Goal: Information Seeking & Learning: Check status

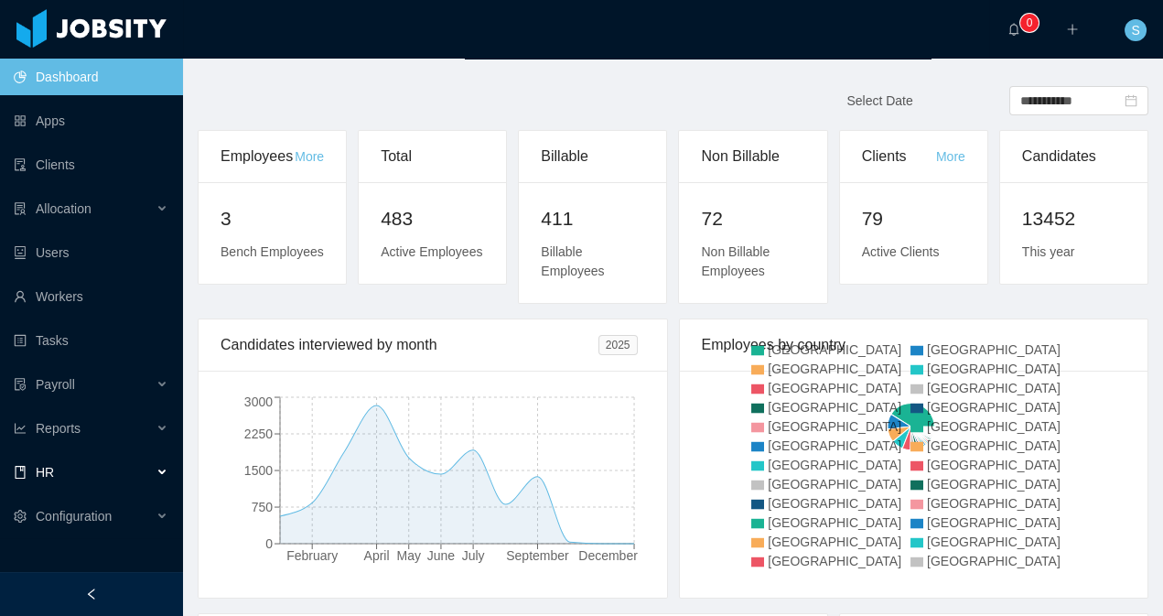
click at [145, 464] on div "HR" at bounding box center [91, 472] width 183 height 37
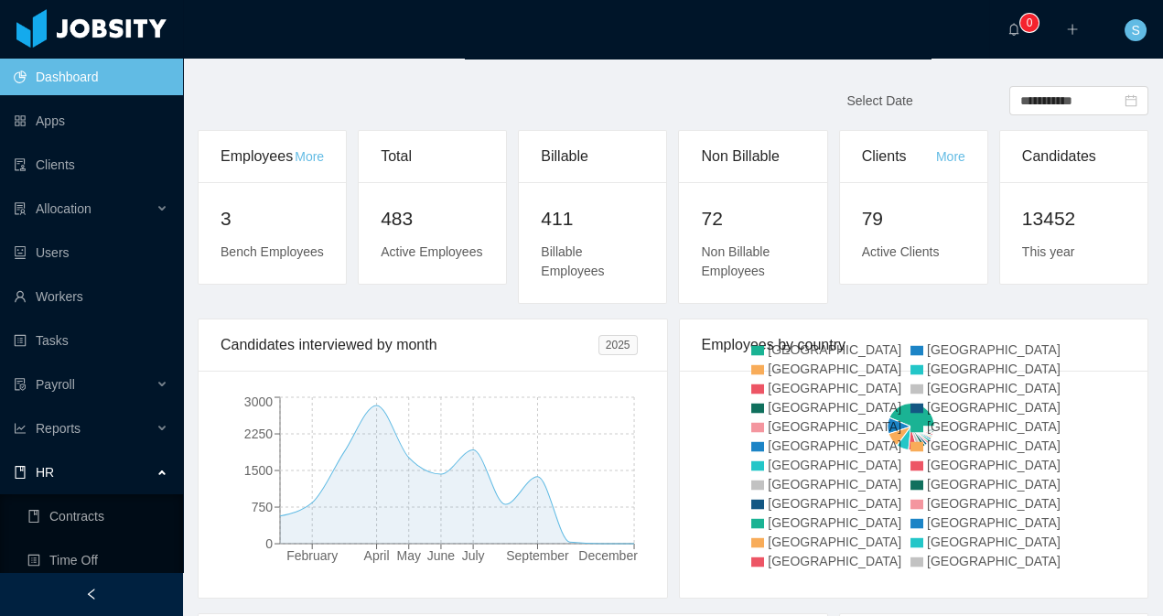
scroll to position [97, 0]
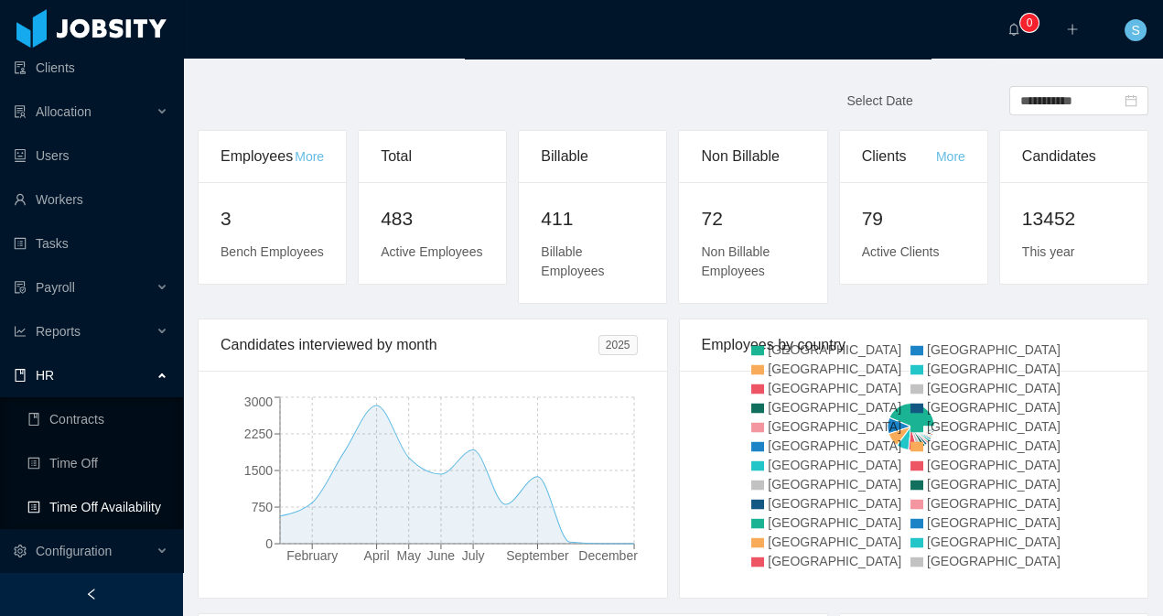
click at [122, 509] on link "Time Off Availability" at bounding box center [97, 507] width 141 height 37
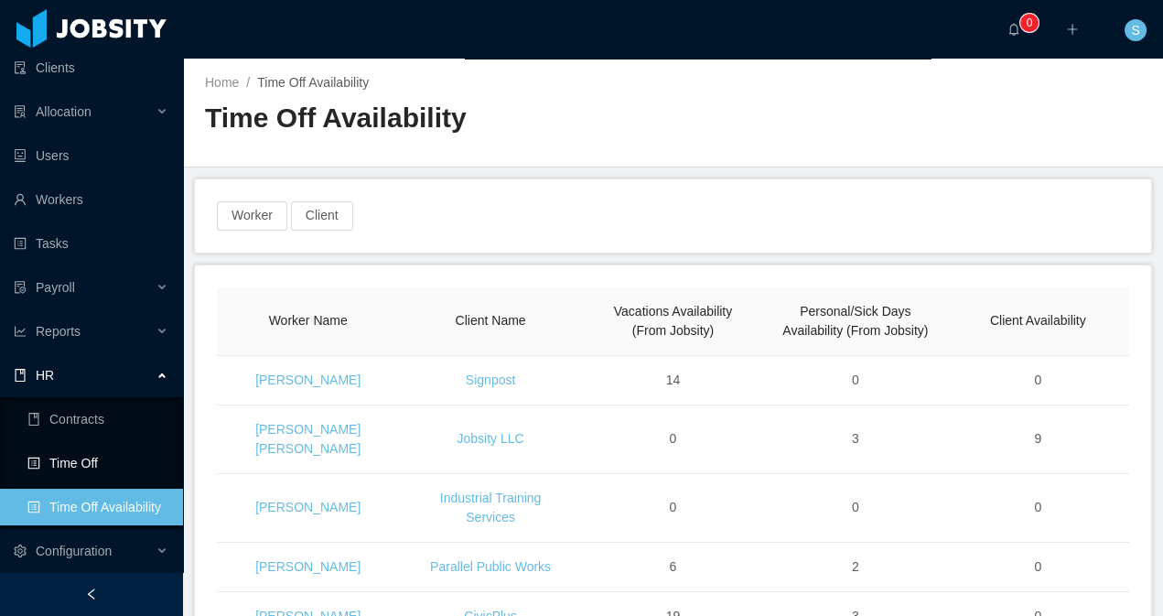
click at [101, 455] on link "Time Off" at bounding box center [97, 463] width 141 height 37
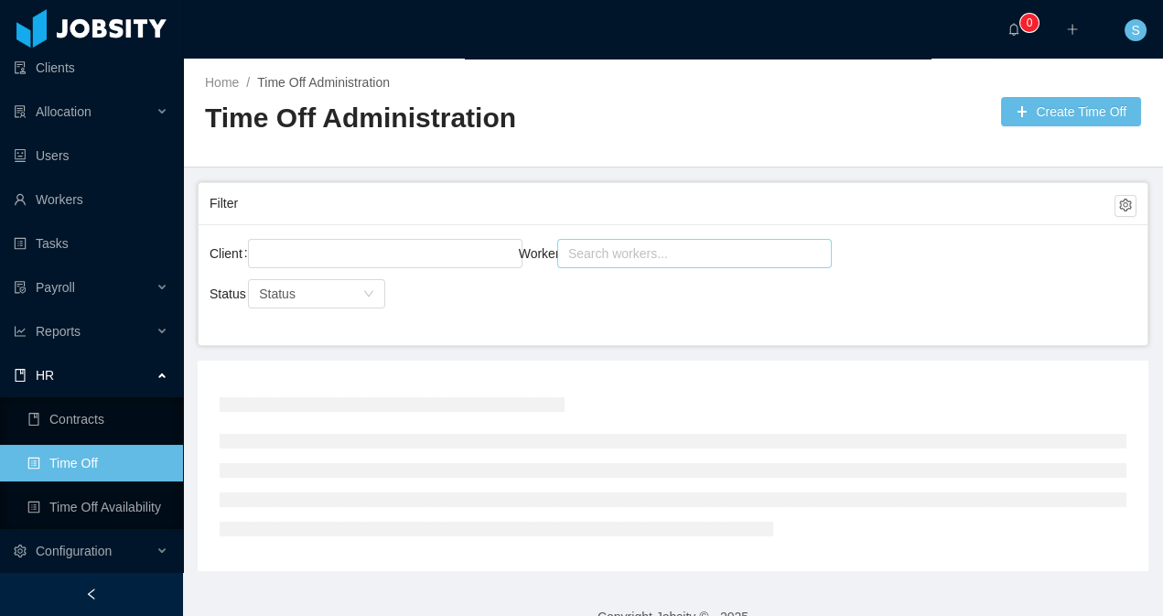
click at [629, 258] on div "Search workers..." at bounding box center [686, 253] width 236 height 18
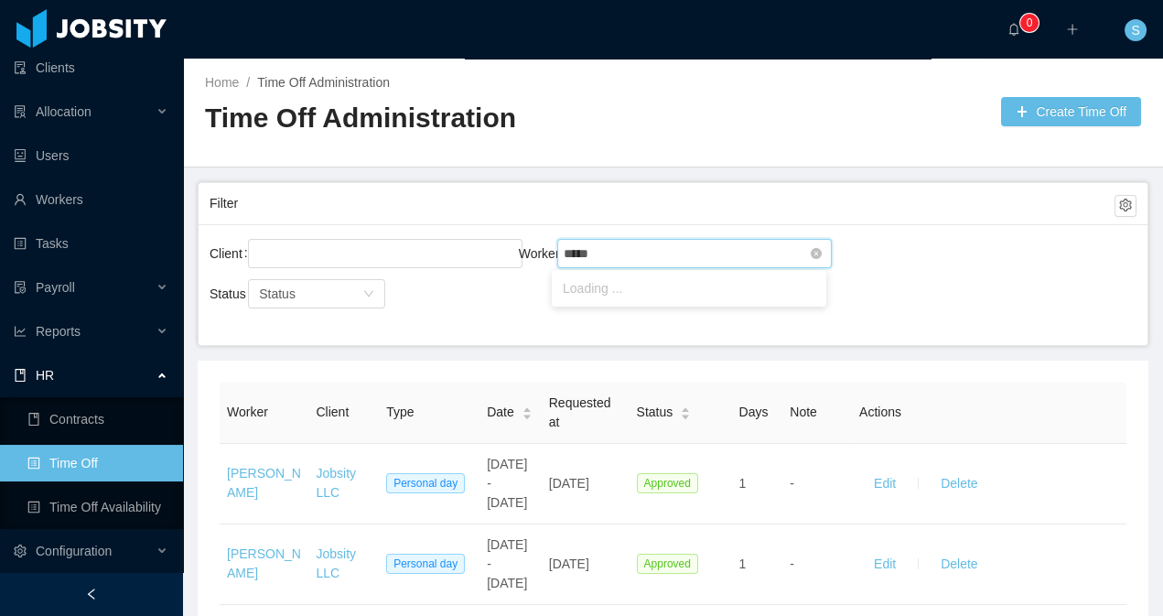
type input "******"
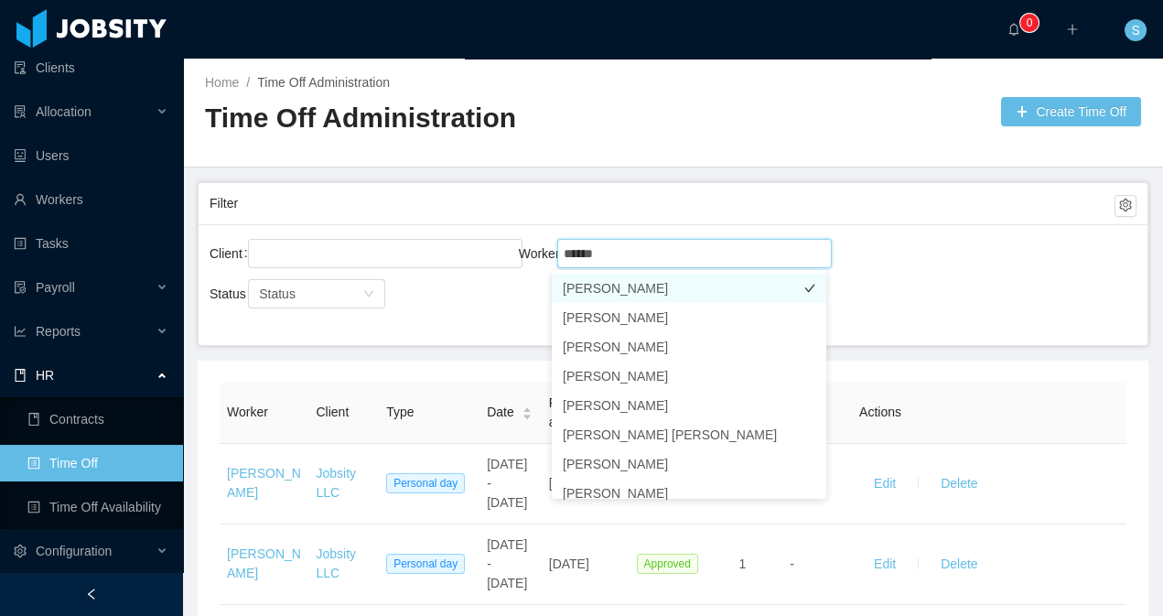
click at [630, 294] on li "[PERSON_NAME]" at bounding box center [689, 288] width 275 height 29
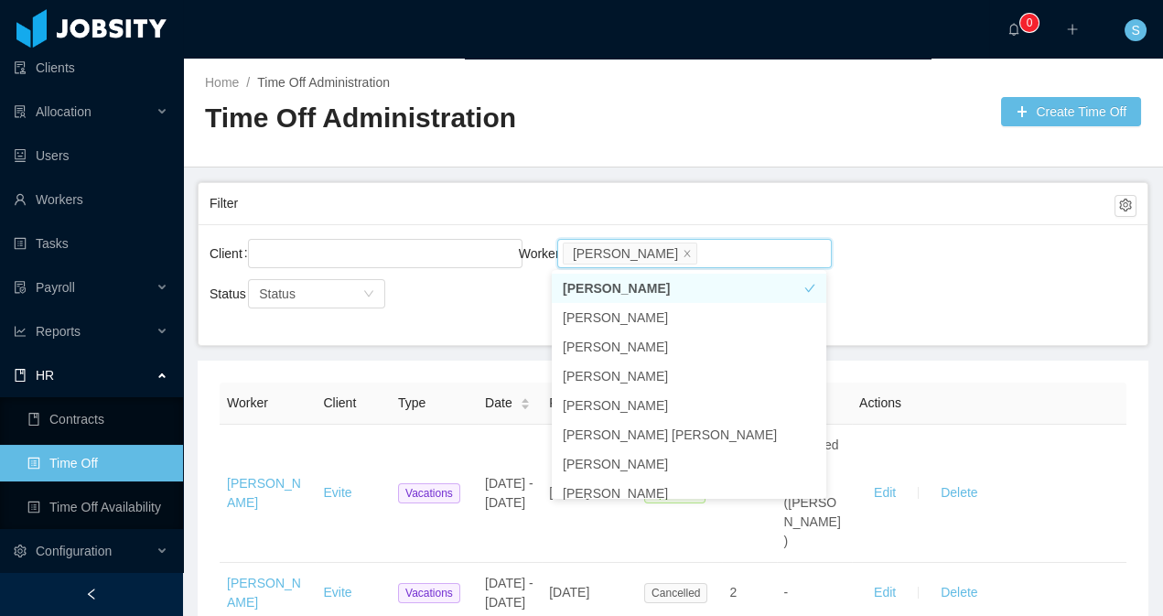
click at [418, 349] on main "Home / Time Off Administration / Time Off Administration Create Time Off Filter…" at bounding box center [673, 337] width 980 height 557
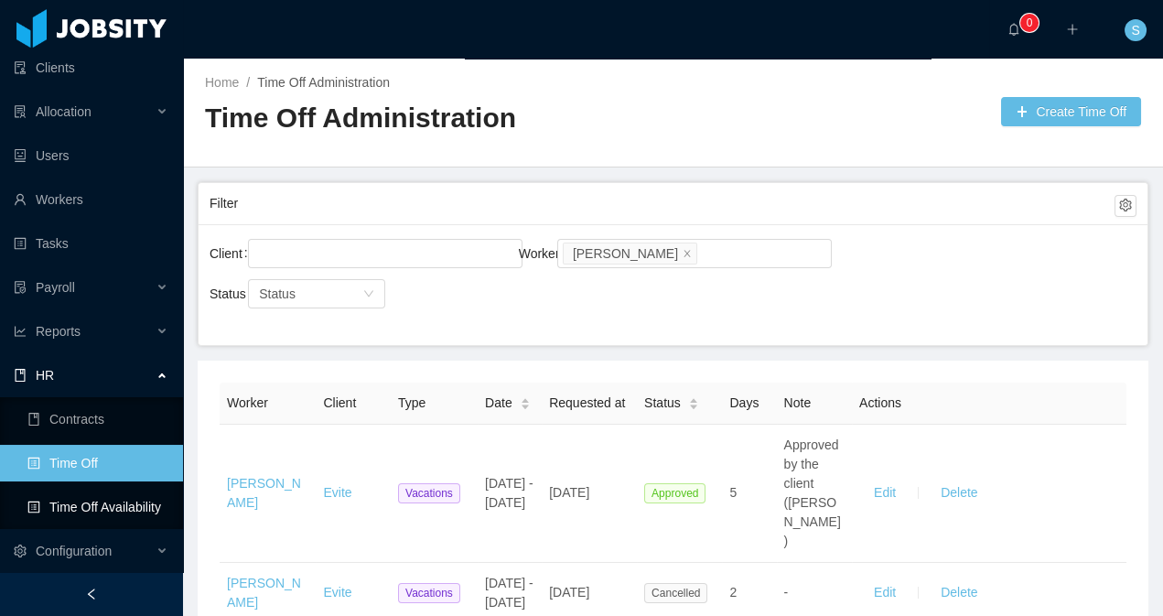
click at [92, 506] on link "Time Off Availability" at bounding box center [97, 507] width 141 height 37
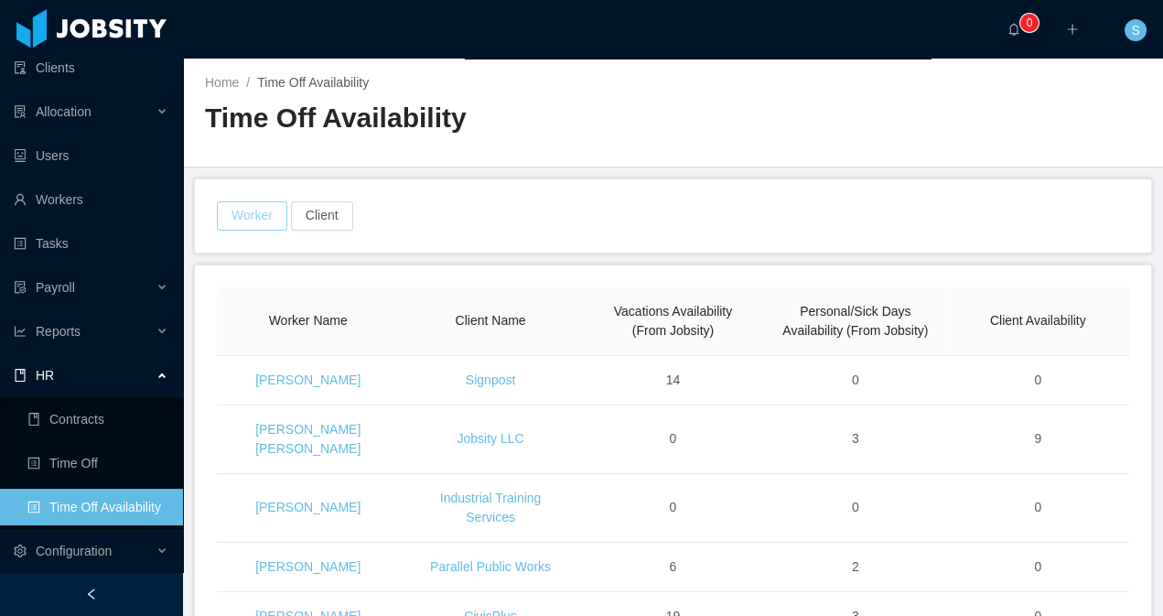
click at [255, 215] on button "Worker" at bounding box center [252, 215] width 70 height 29
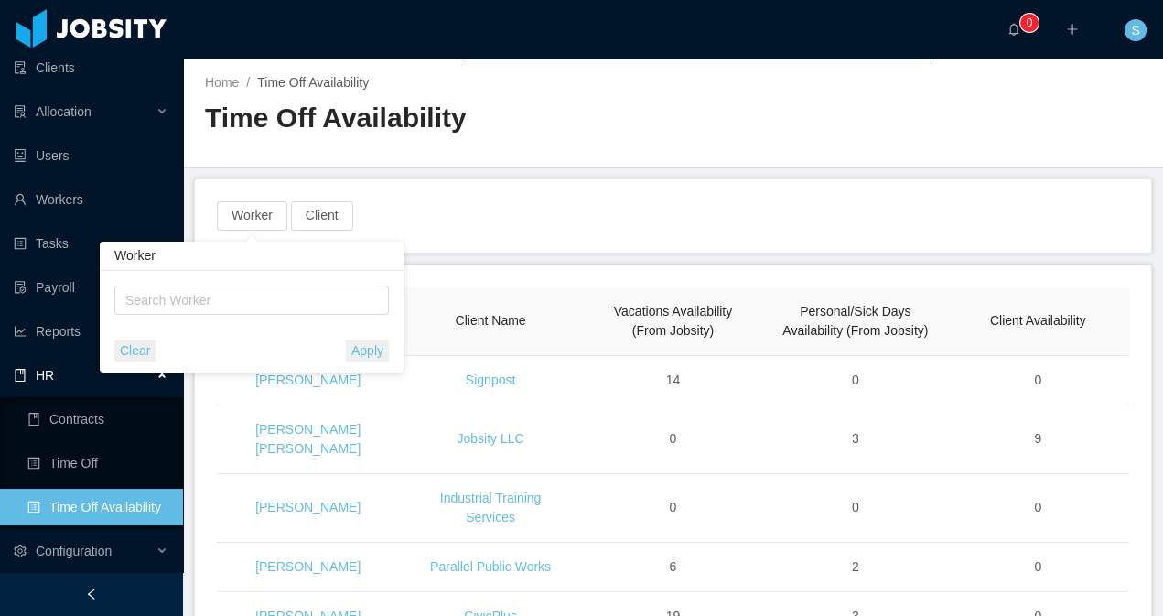
click at [308, 285] on div "Search Worker" at bounding box center [251, 300] width 275 height 37
click at [291, 297] on div "Search Worker" at bounding box center [243, 300] width 236 height 18
type input "******"
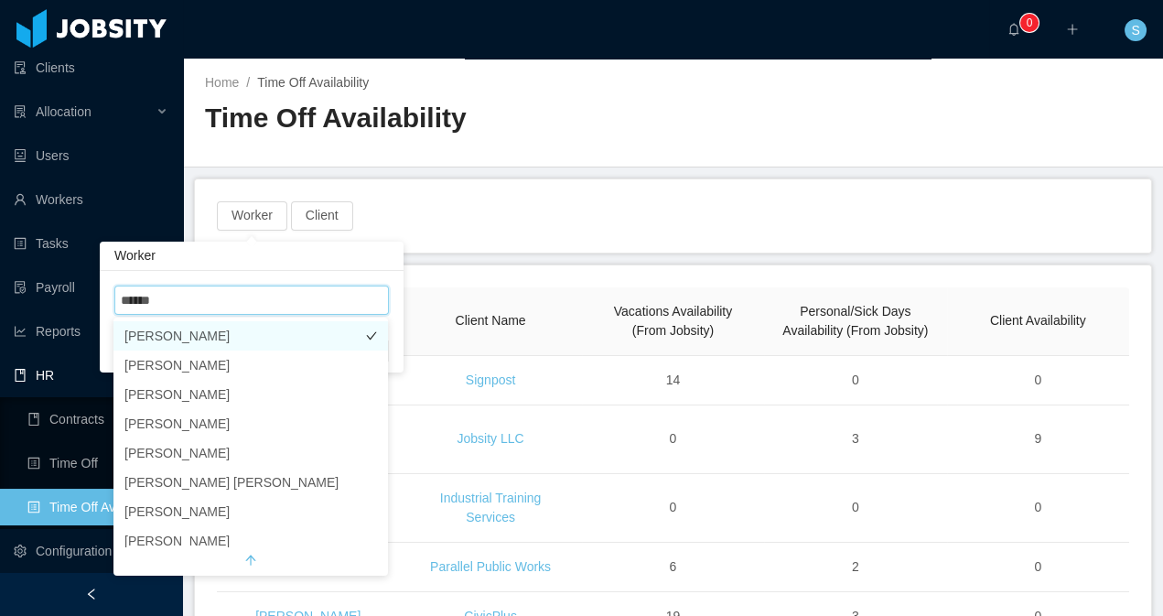
click at [223, 340] on li "[PERSON_NAME]" at bounding box center [250, 335] width 275 height 29
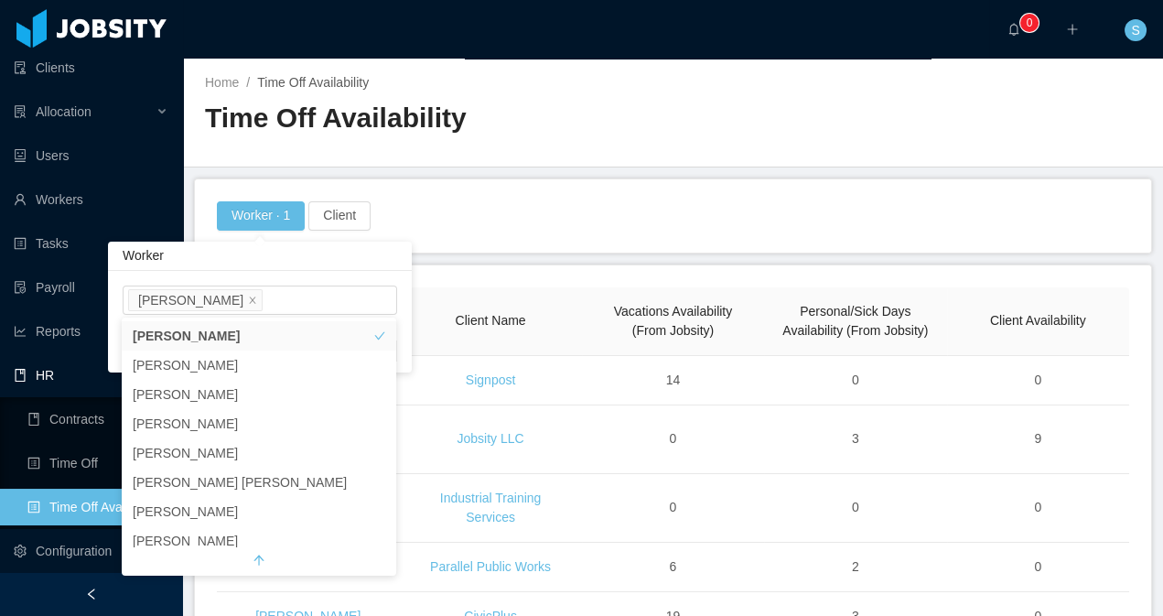
click at [383, 258] on div "Worker" at bounding box center [260, 256] width 304 height 29
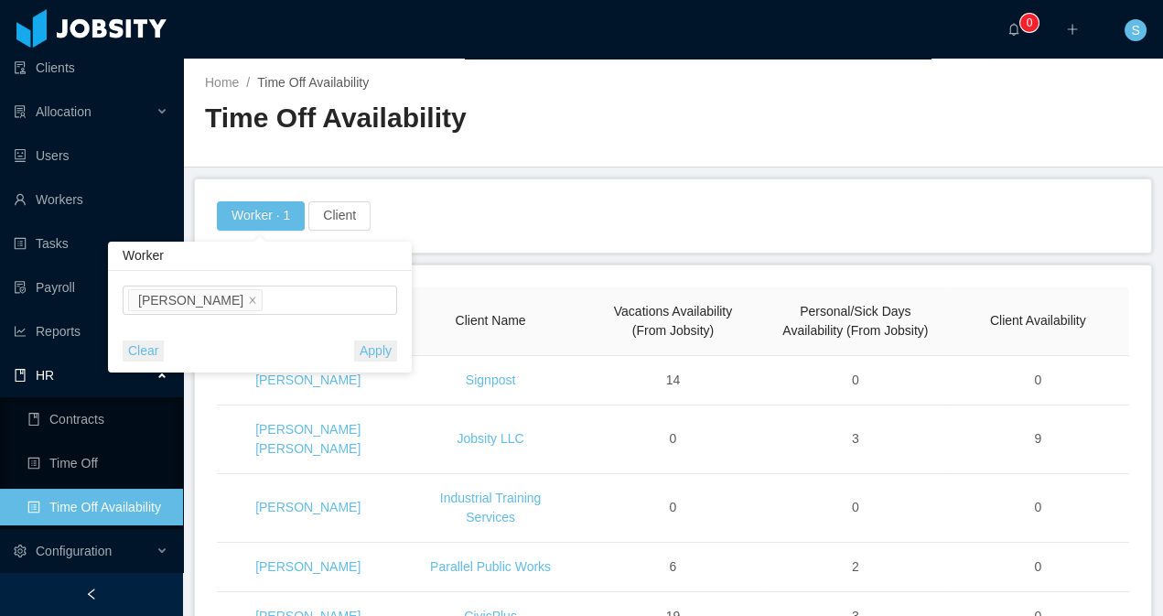
click at [373, 352] on button "Apply" at bounding box center [375, 350] width 43 height 21
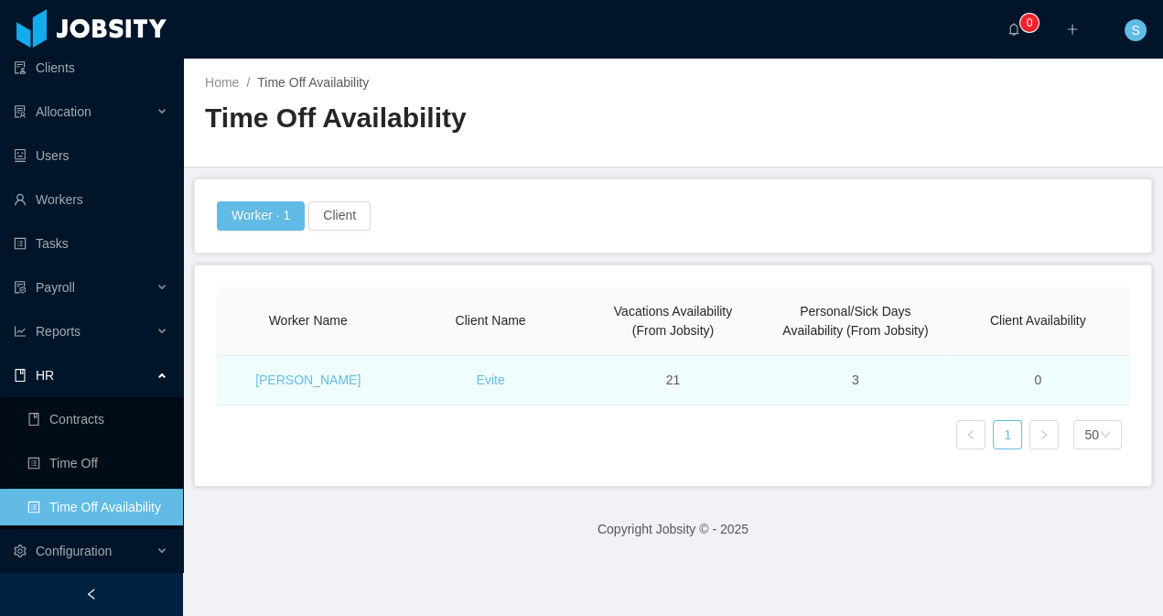
click at [663, 401] on td "21" at bounding box center [673, 380] width 182 height 49
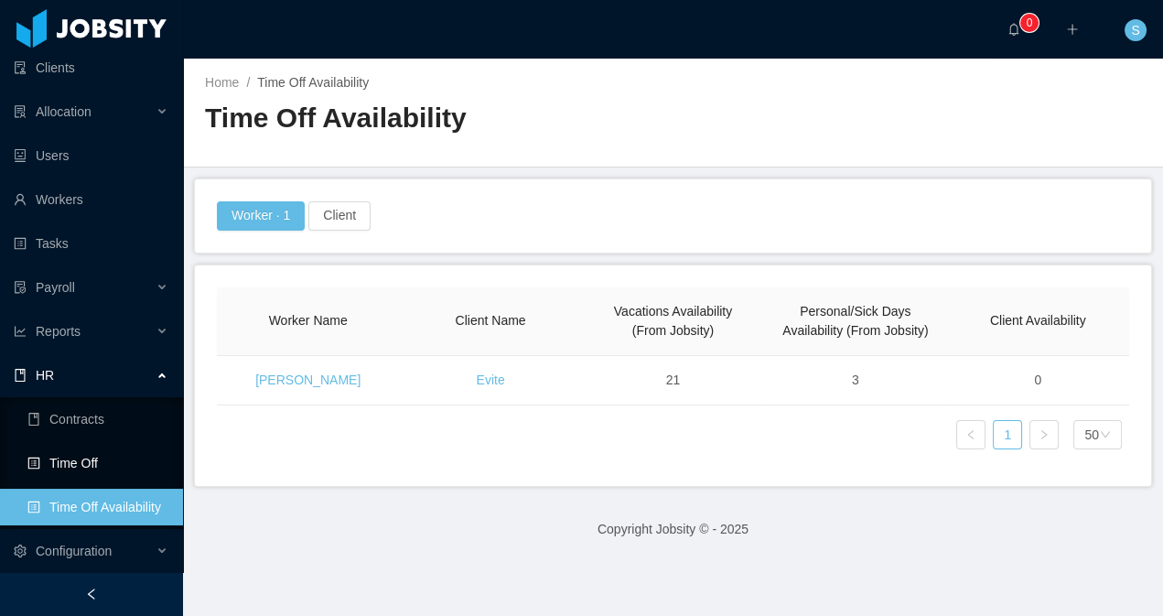
click at [80, 458] on link "Time Off" at bounding box center [97, 463] width 141 height 37
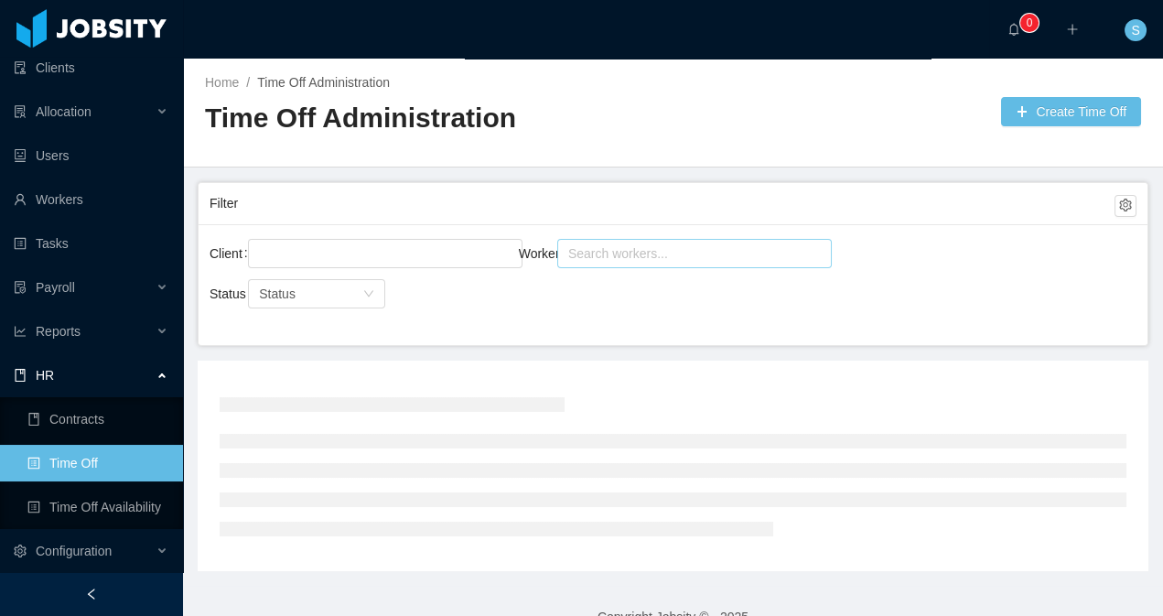
click at [674, 254] on div "Search workers..." at bounding box center [686, 253] width 236 height 18
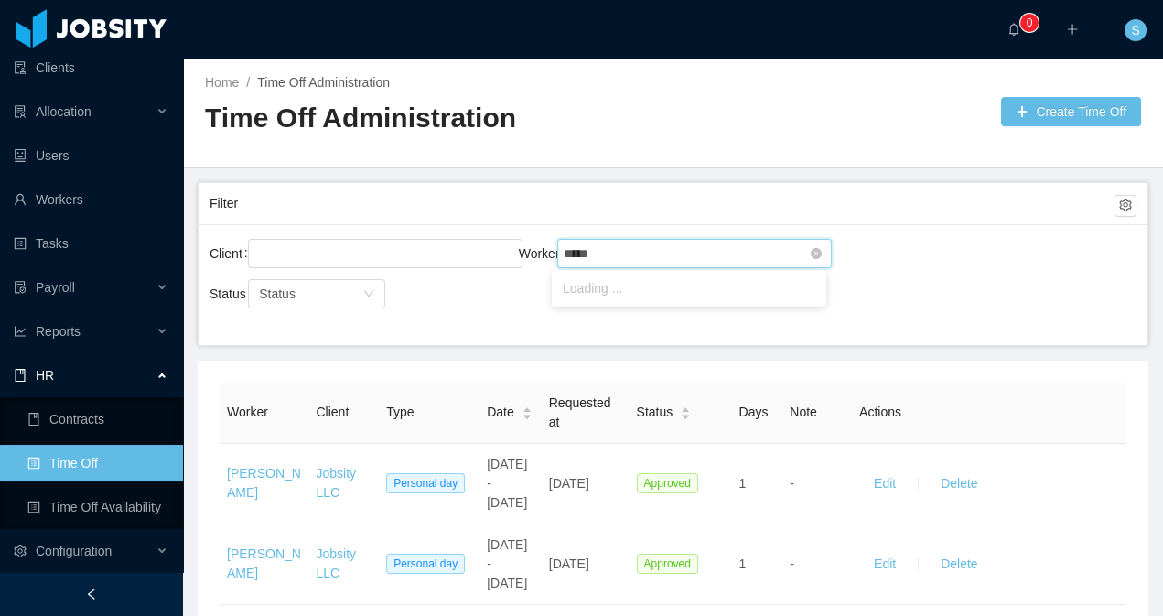
type input "******"
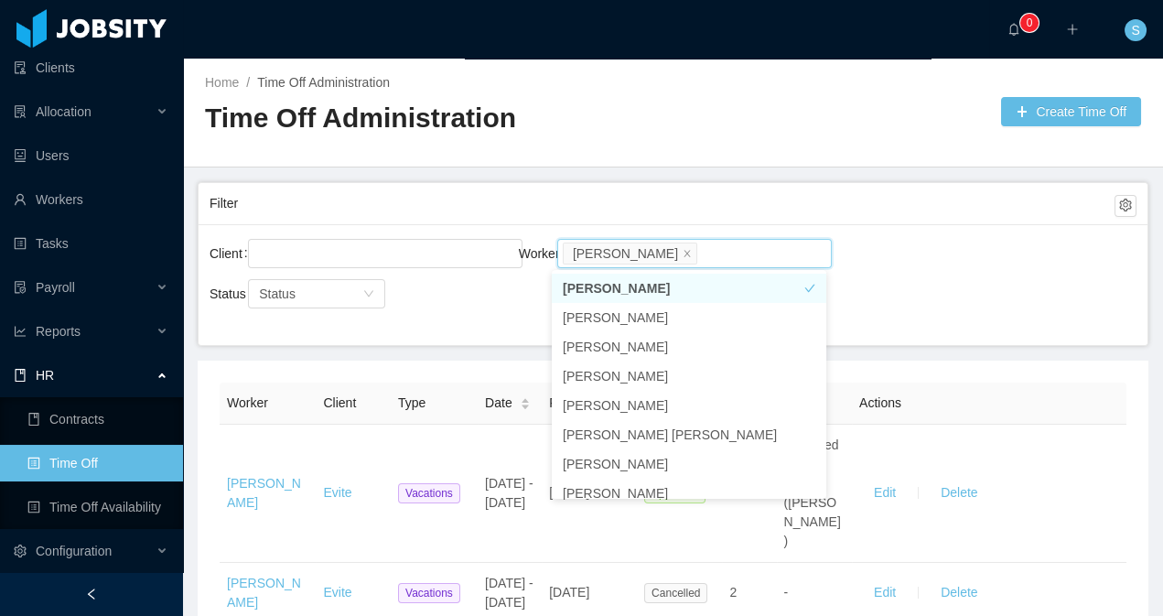
scroll to position [27, 0]
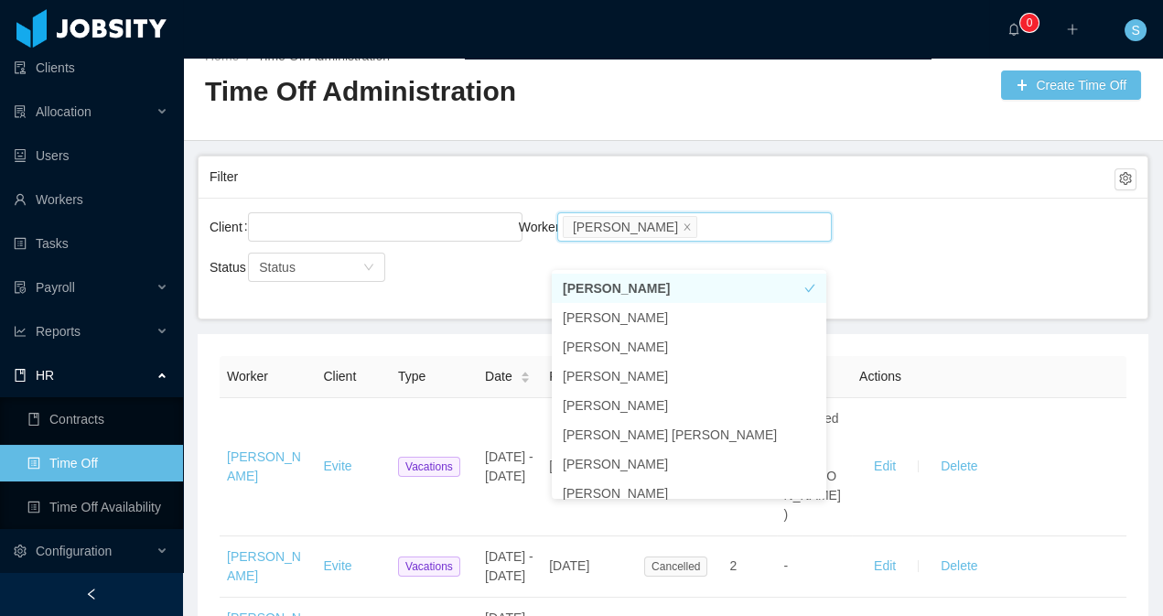
click at [923, 329] on main "Home / Time Off Administration / Time Off Administration Create Time Off Filter…" at bounding box center [673, 310] width 980 height 557
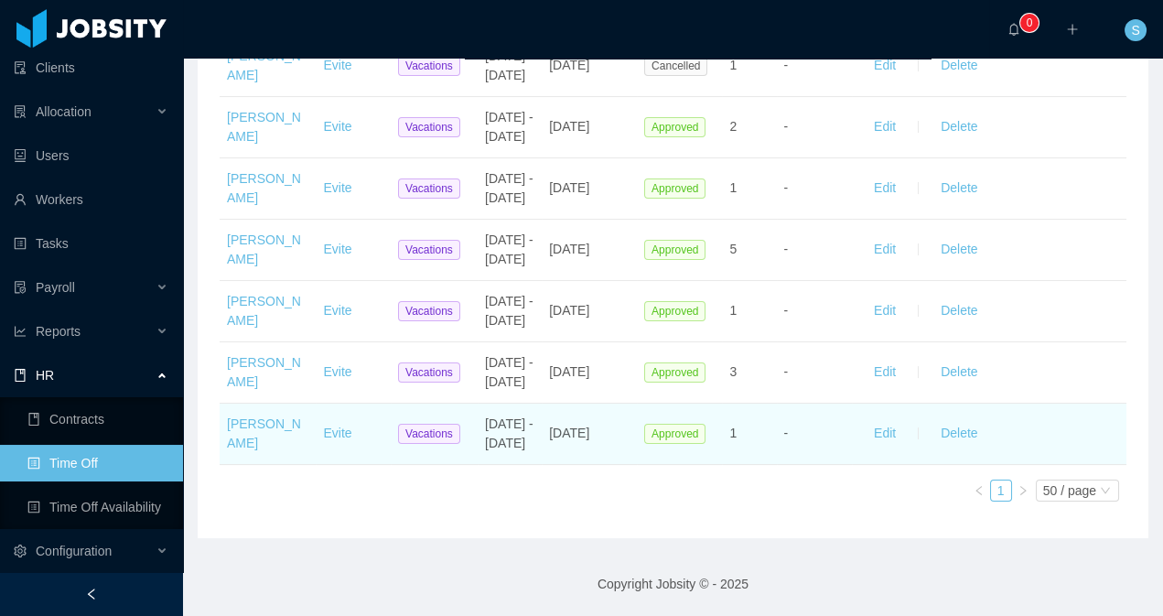
scroll to position [836, 0]
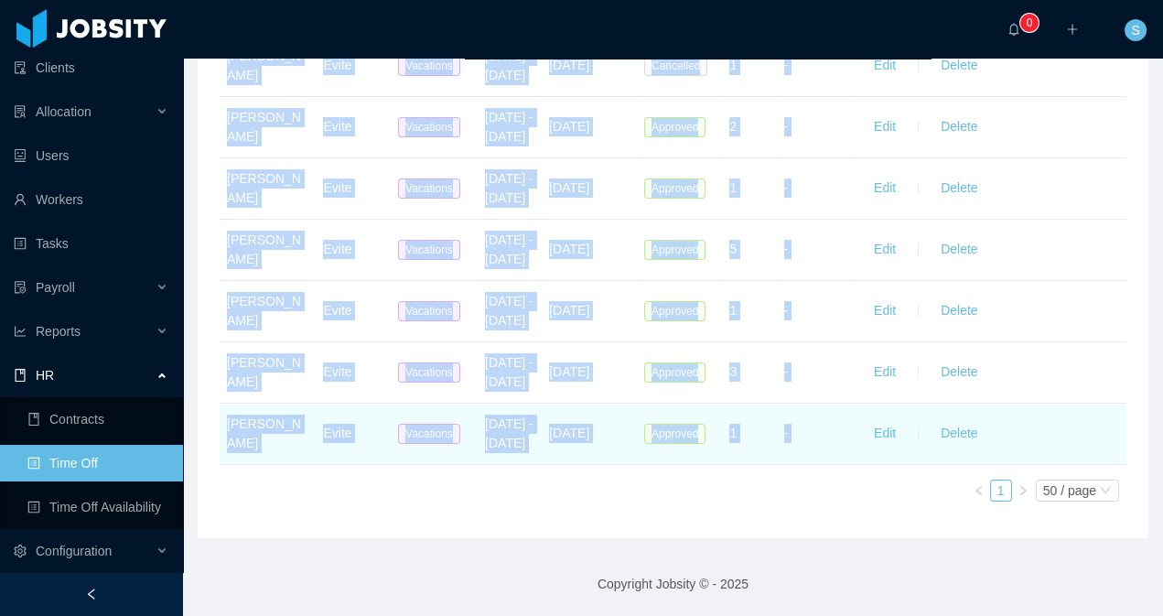
drag, startPoint x: 384, startPoint y: 379, endPoint x: 948, endPoint y: 430, distance: 566.1
click at [948, 430] on div "Worker Client Type Date Requested at Status Days Note Actions [PERSON_NAME] Evi…" at bounding box center [673, 155] width 951 height 766
click at [351, 460] on td "Evite" at bounding box center [353, 434] width 75 height 61
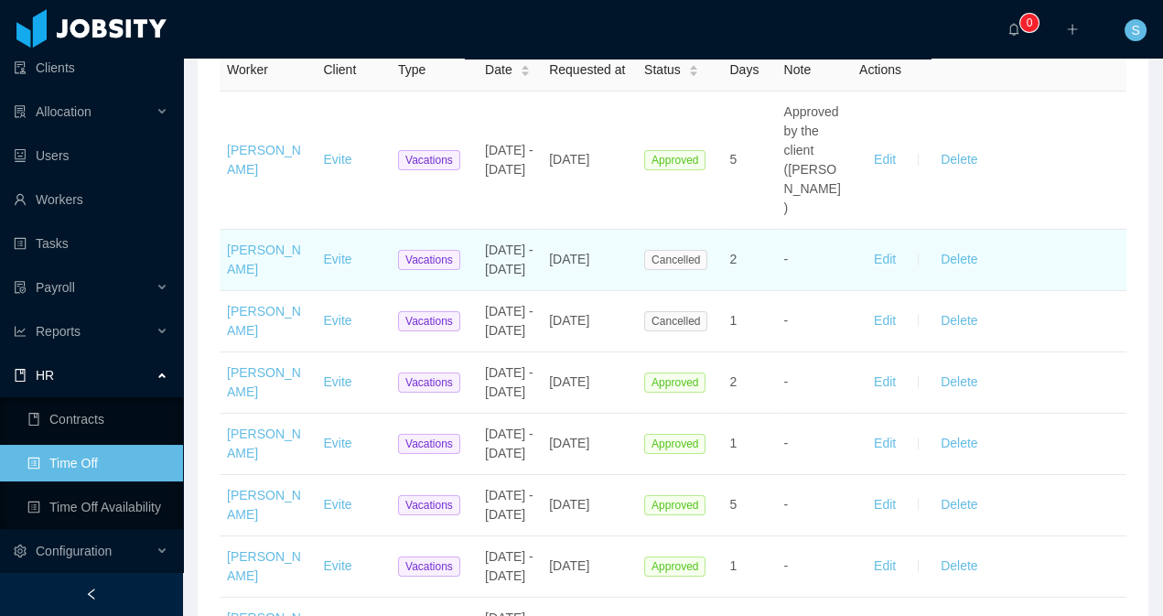
scroll to position [5, 0]
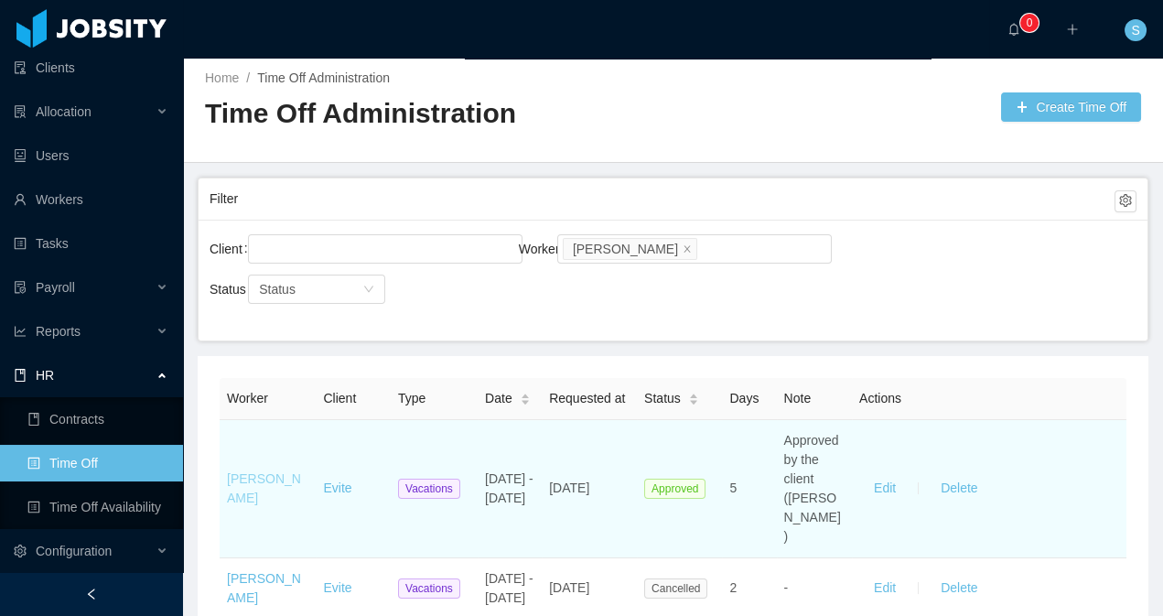
click at [240, 488] on link "[PERSON_NAME]" at bounding box center [264, 488] width 74 height 34
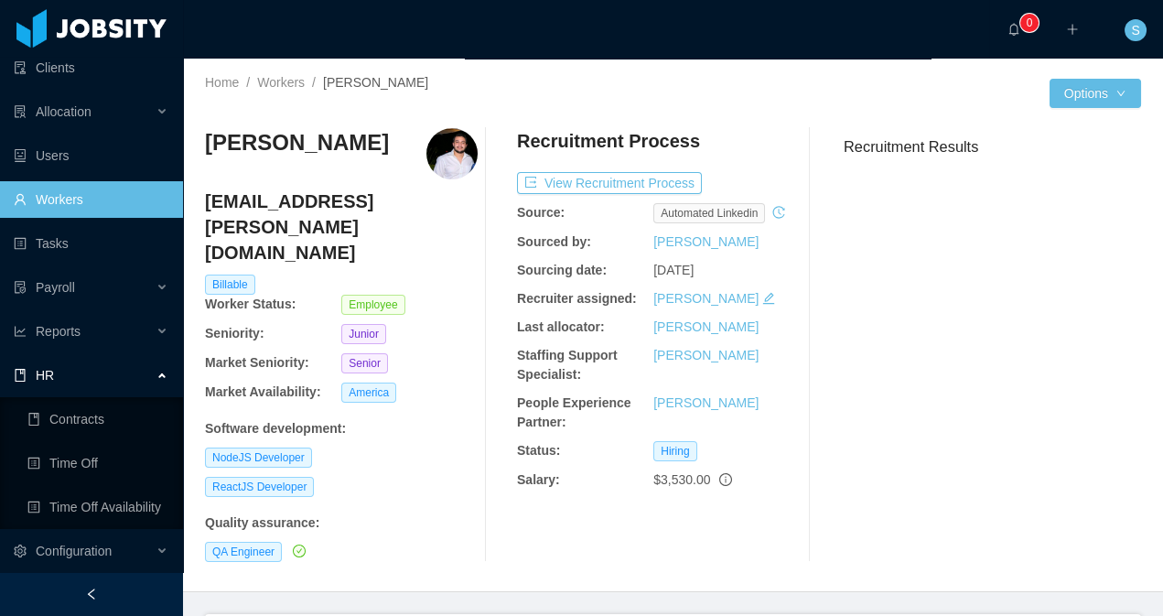
scroll to position [119, 0]
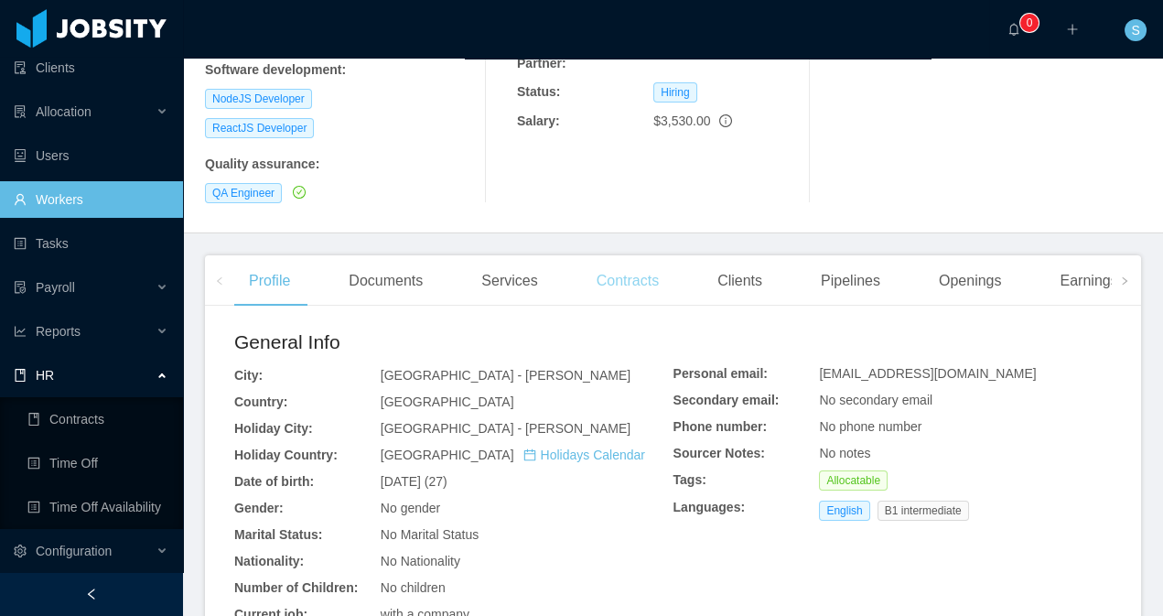
click at [609, 255] on div "Contracts" at bounding box center [628, 280] width 92 height 51
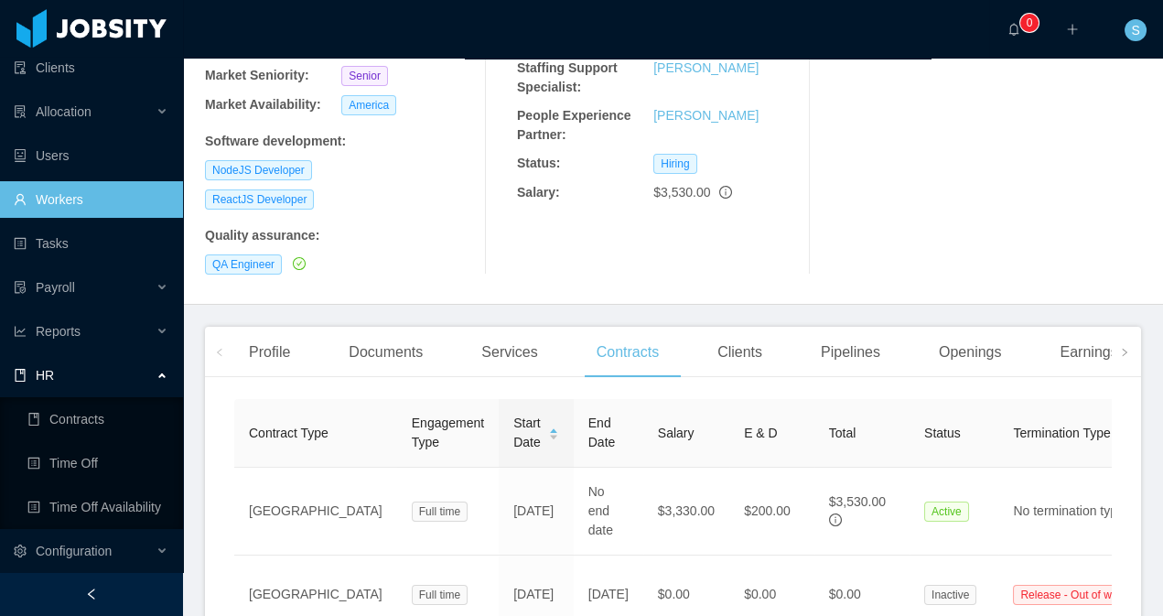
scroll to position [359, 0]
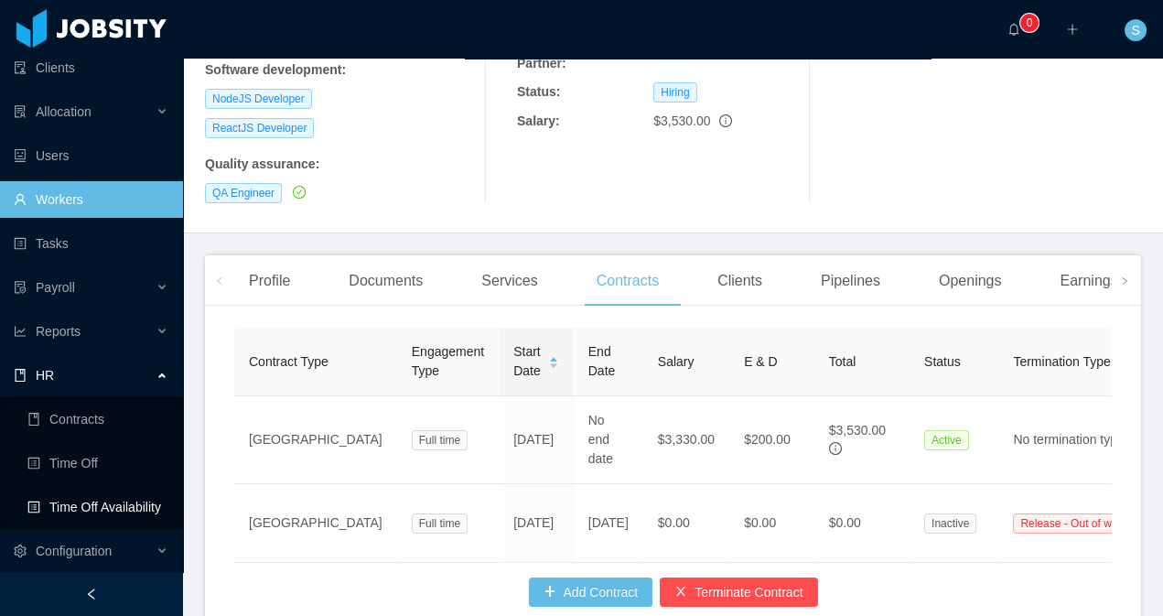
click at [103, 496] on link "Time Off Availability" at bounding box center [97, 507] width 141 height 37
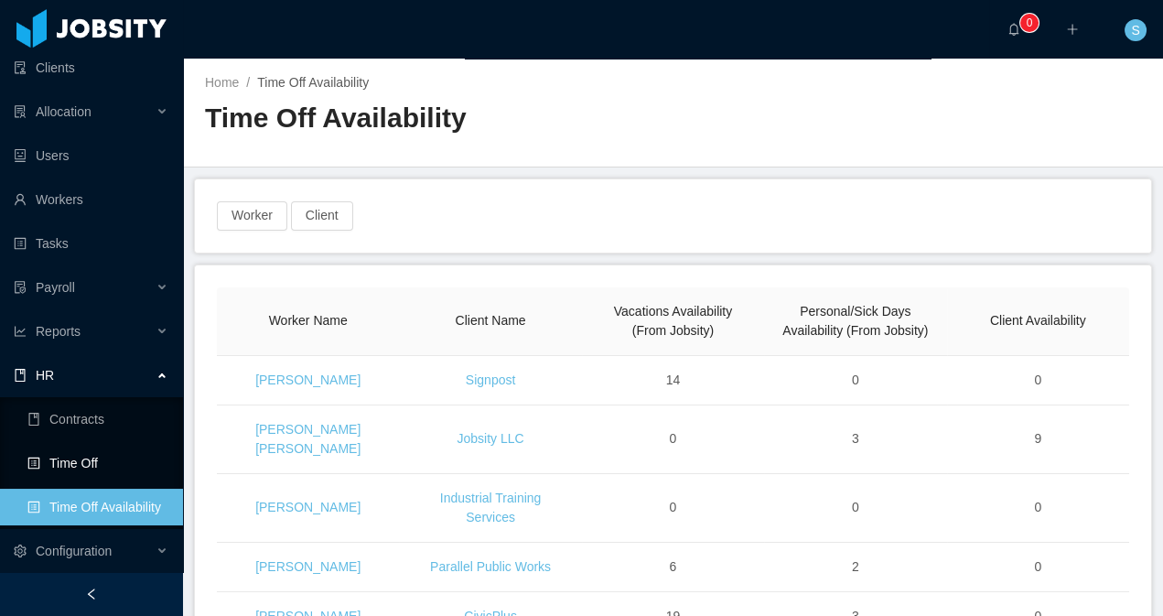
click at [126, 458] on link "Time Off" at bounding box center [97, 463] width 141 height 37
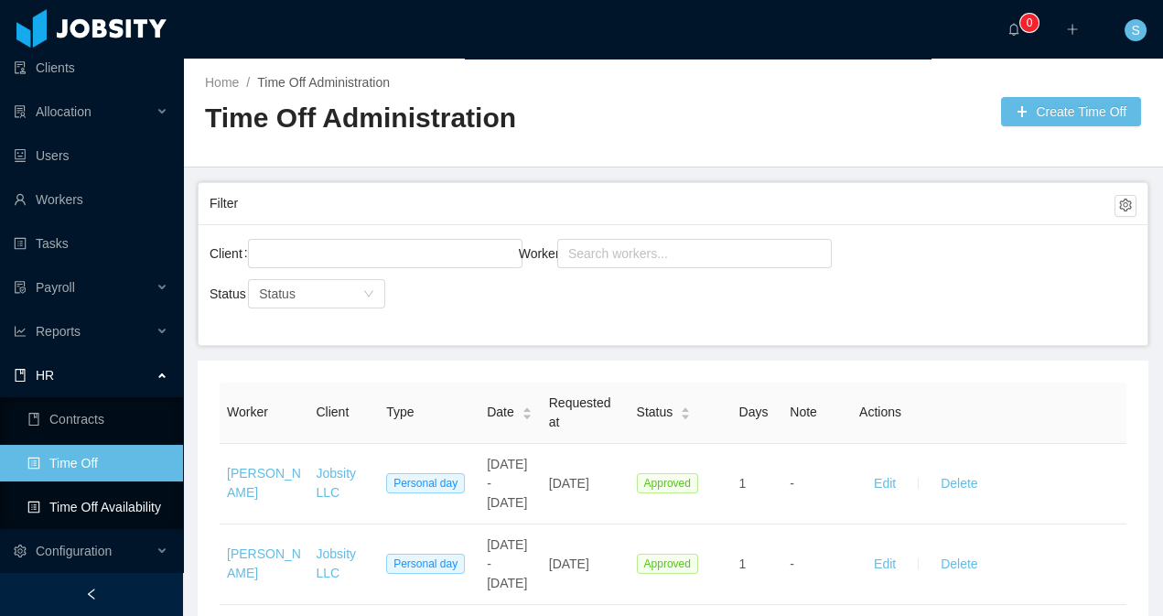
click at [113, 495] on link "Time Off Availability" at bounding box center [97, 507] width 141 height 37
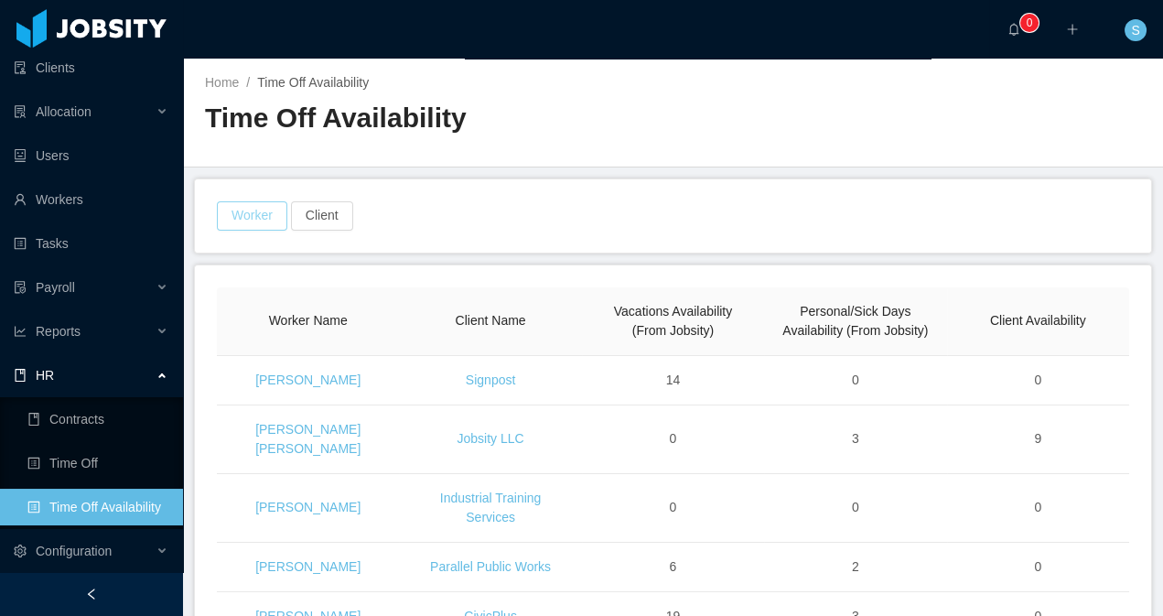
click at [254, 217] on button "Worker" at bounding box center [252, 215] width 70 height 29
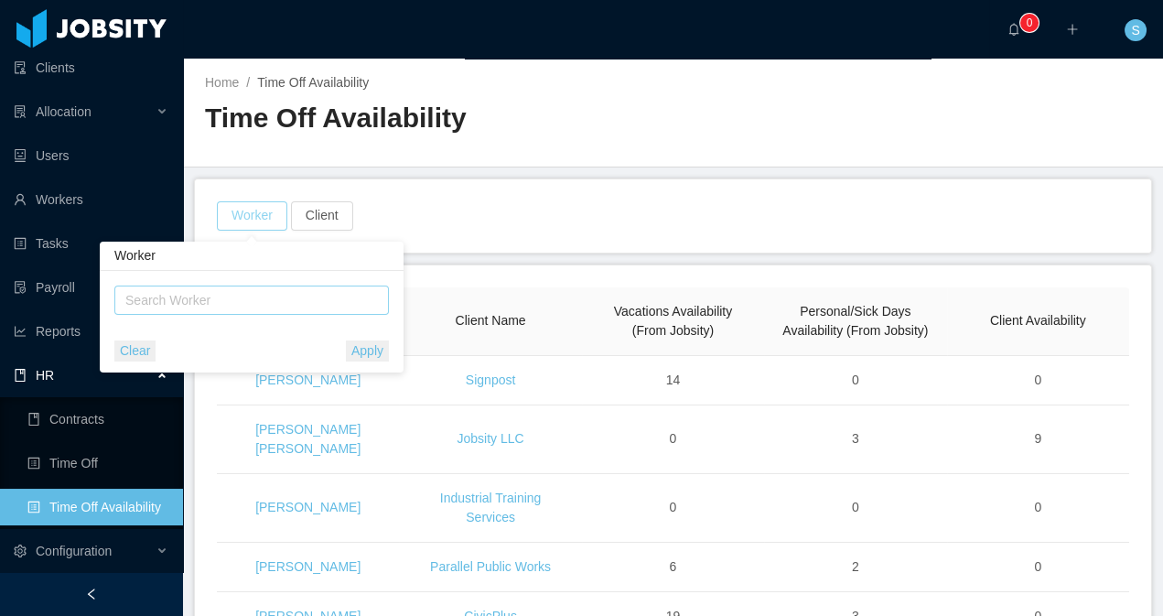
click at [261, 297] on div "Search Worker" at bounding box center [243, 300] width 236 height 18
type input "******"
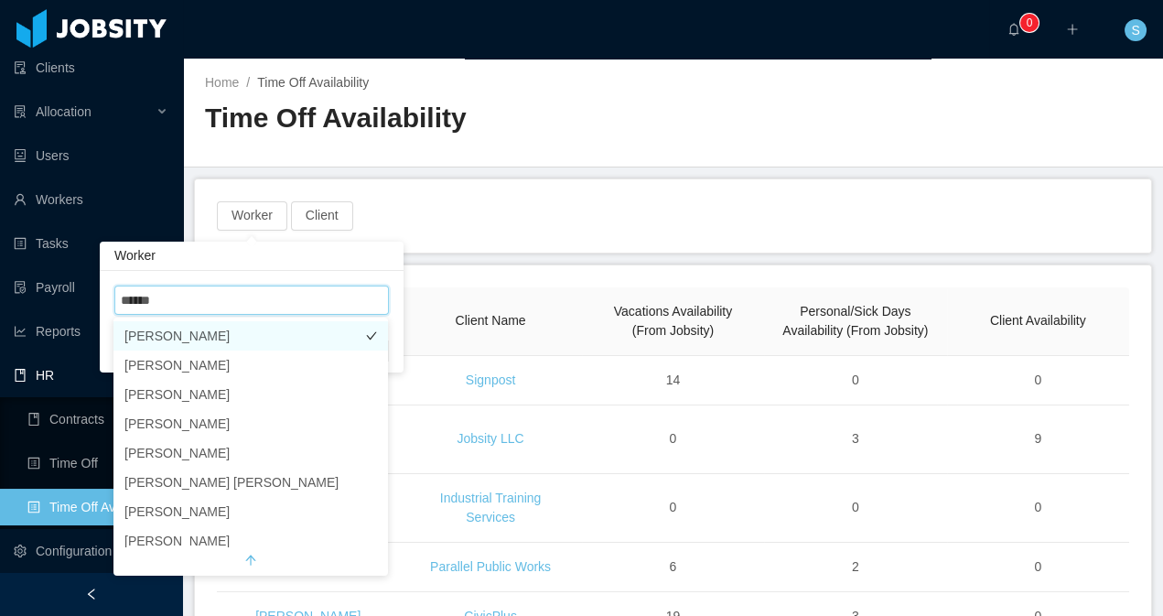
click at [179, 331] on li "[PERSON_NAME]" at bounding box center [250, 335] width 275 height 29
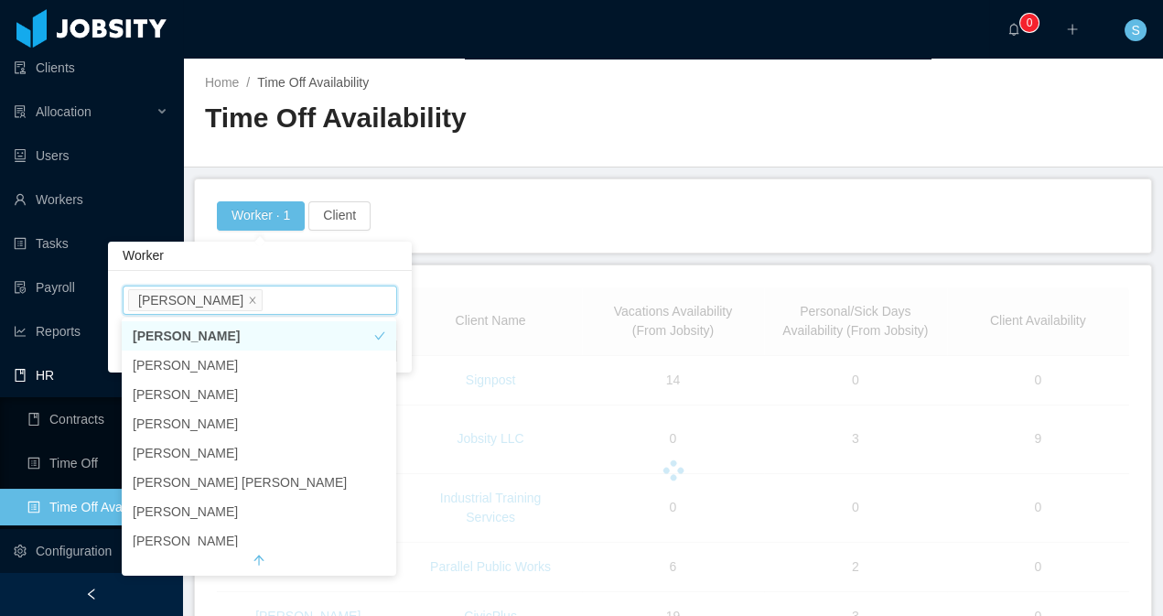
click at [497, 210] on div "Worker · 1 Client" at bounding box center [673, 215] width 916 height 29
